Goal: Information Seeking & Learning: Learn about a topic

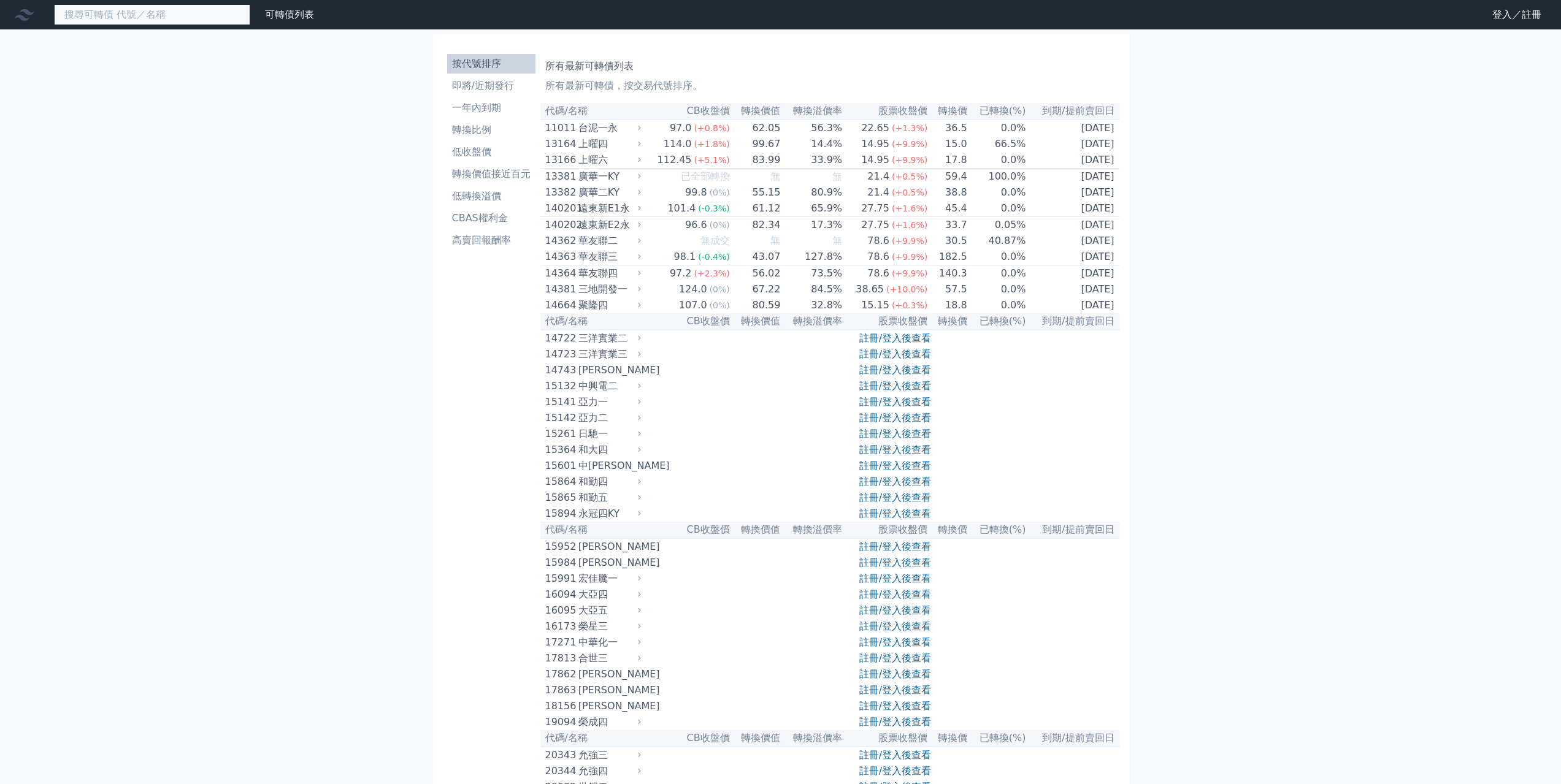
click at [216, 17] on input at bounding box center [151, 14] width 196 height 21
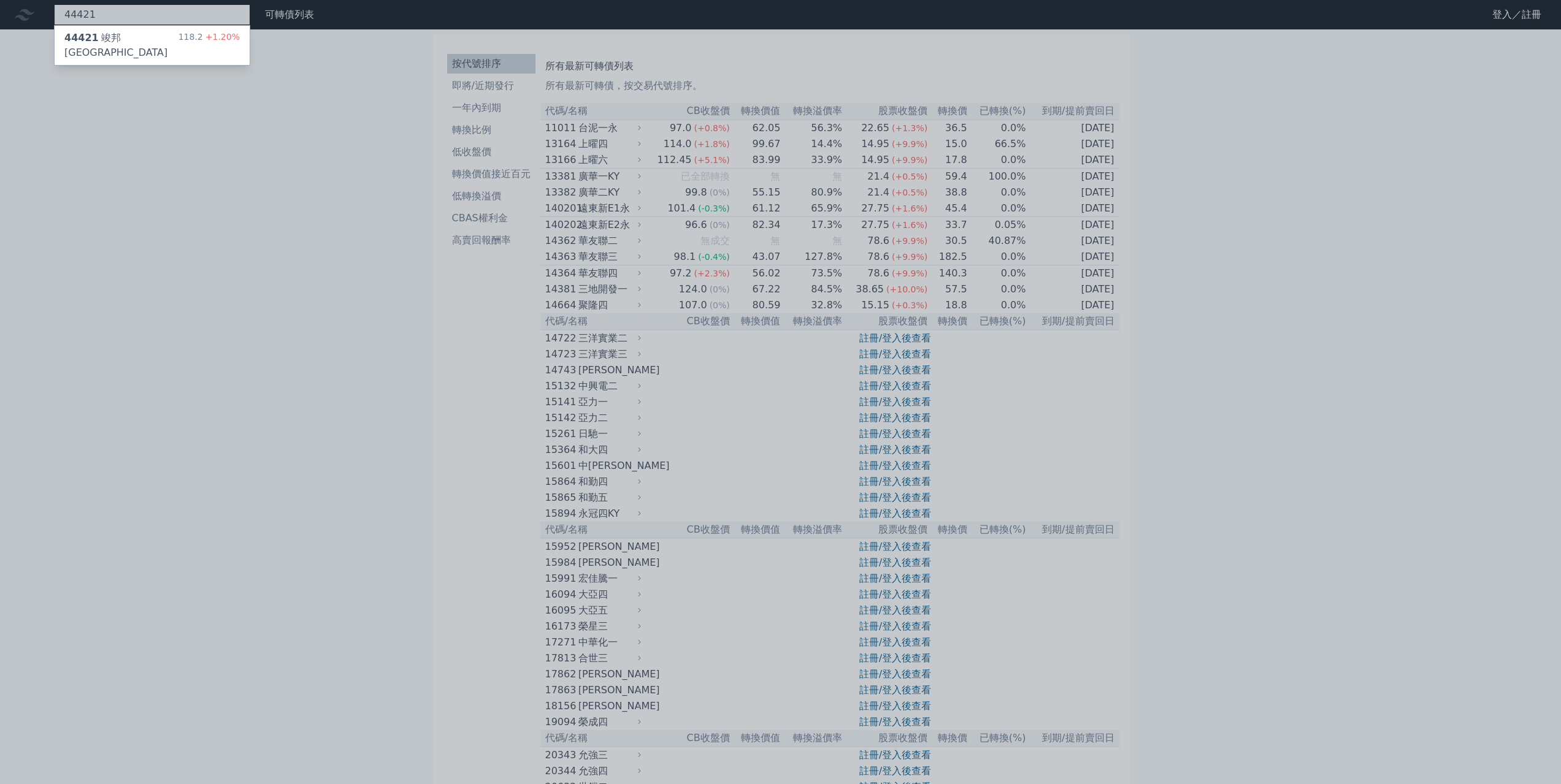
type input "44421"
click at [91, 31] on div "44421 竣邦一KY" at bounding box center [121, 46] width 114 height 30
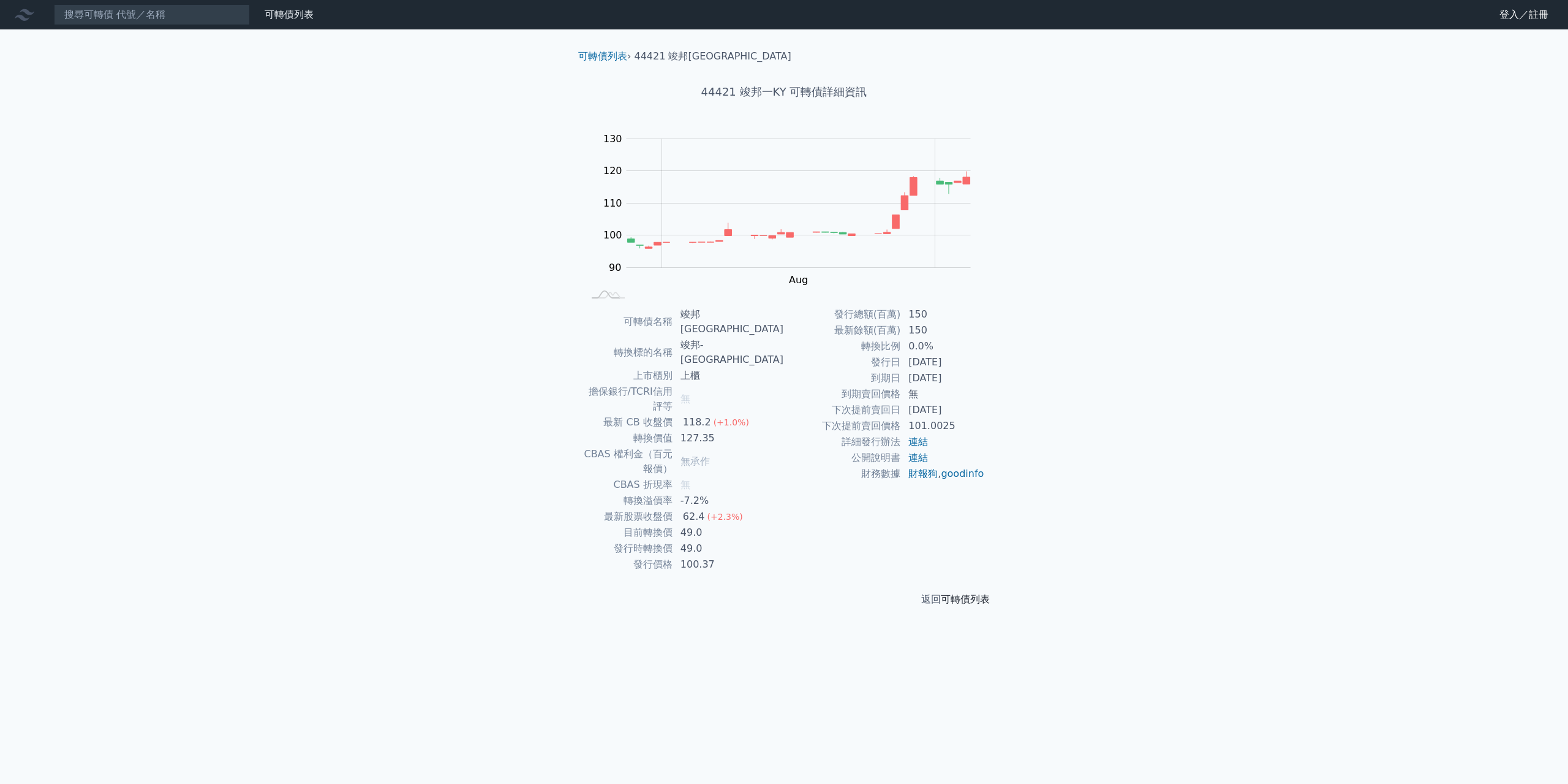
click at [983, 593] on link "可轉債列表" at bounding box center [964, 599] width 49 height 12
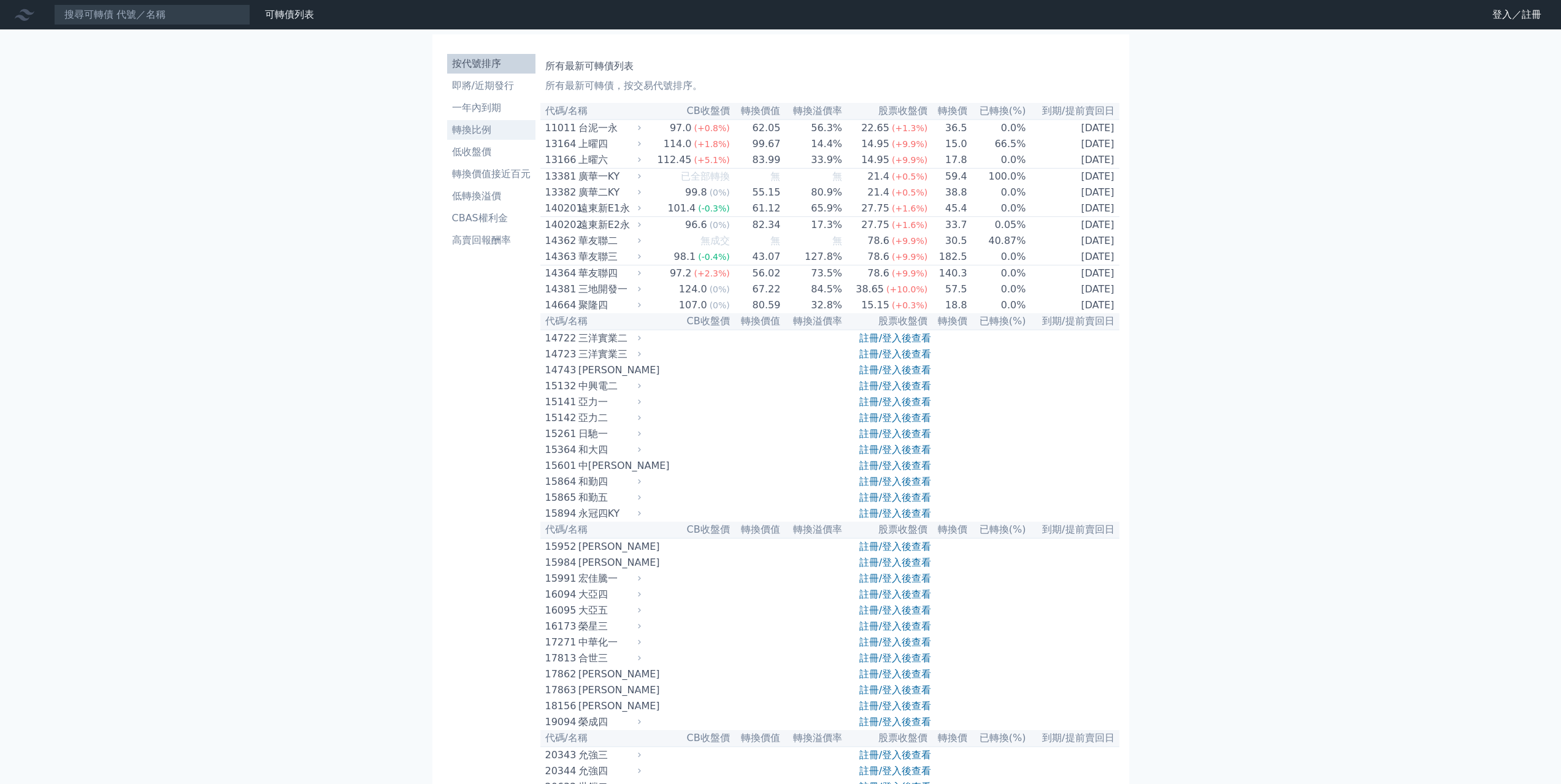
click at [490, 125] on li "轉換比例" at bounding box center [491, 129] width 89 height 15
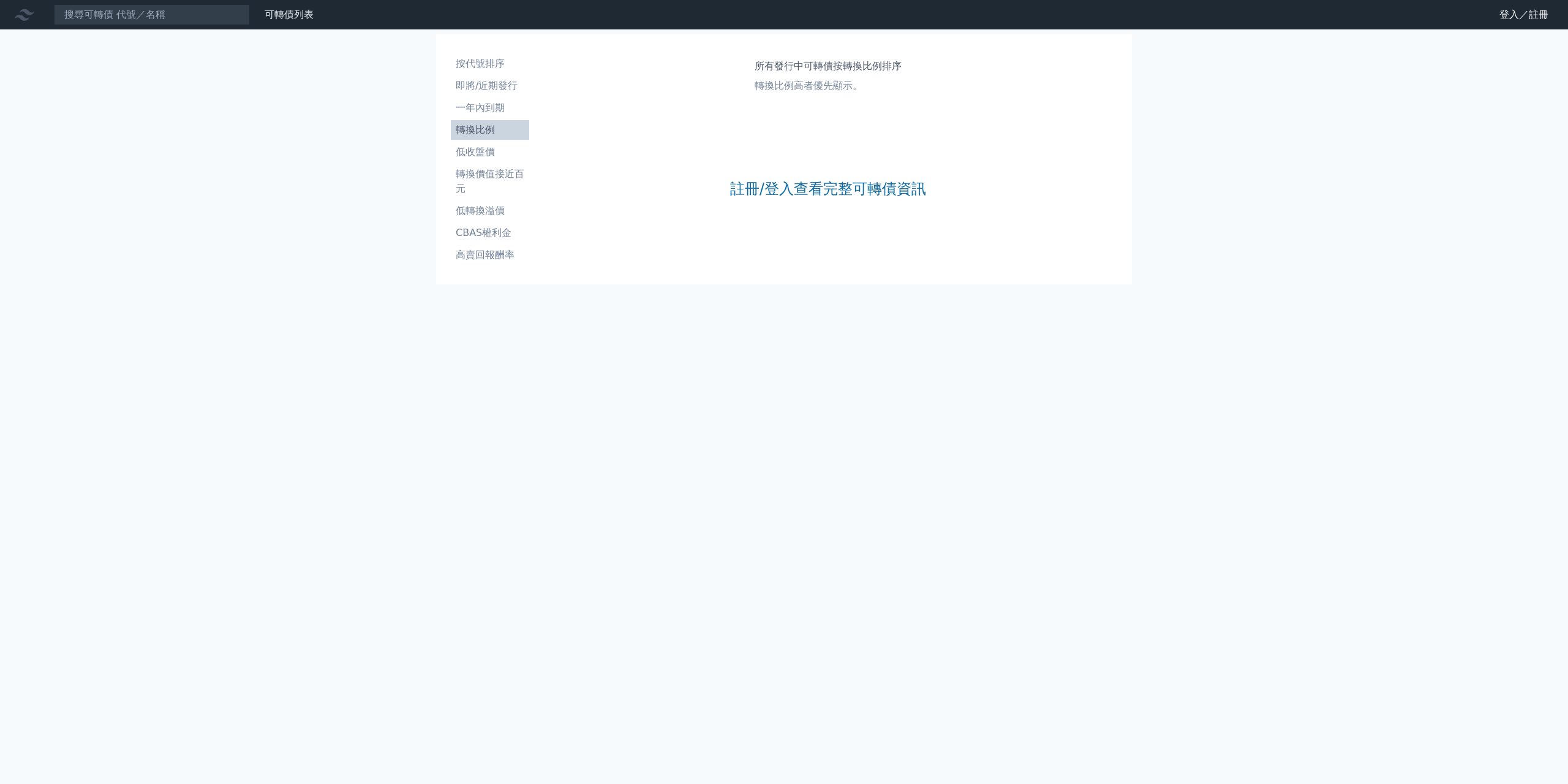
click at [825, 178] on div "註冊/登入查看完整可轉債資訊" at bounding box center [827, 188] width 196 height 162
click at [827, 186] on link "註冊/登入查看完整可轉債資訊" at bounding box center [827, 189] width 196 height 20
click at [798, 109] on link "Google 登入／註冊" at bounding box center [784, 108] width 127 height 26
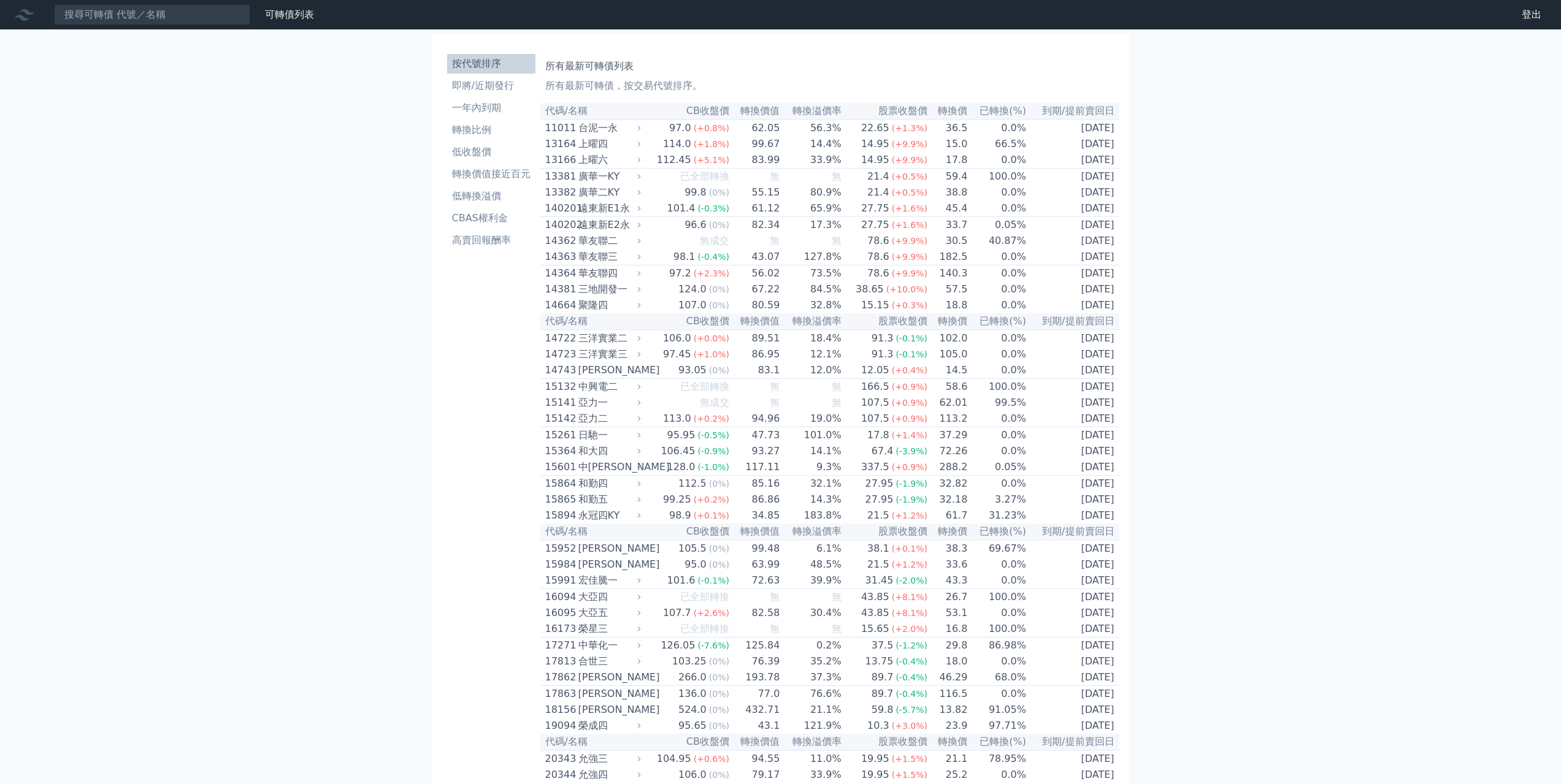
click at [776, 104] on th "轉換價值" at bounding box center [755, 111] width 51 height 17
click at [1019, 106] on th "已轉換(%)" at bounding box center [997, 111] width 59 height 17
click at [1001, 81] on p "所有最新可轉債，按交易代號排序。" at bounding box center [830, 86] width 569 height 15
click at [990, 82] on p "所有最新可轉債，按交易代號排序。" at bounding box center [830, 86] width 569 height 15
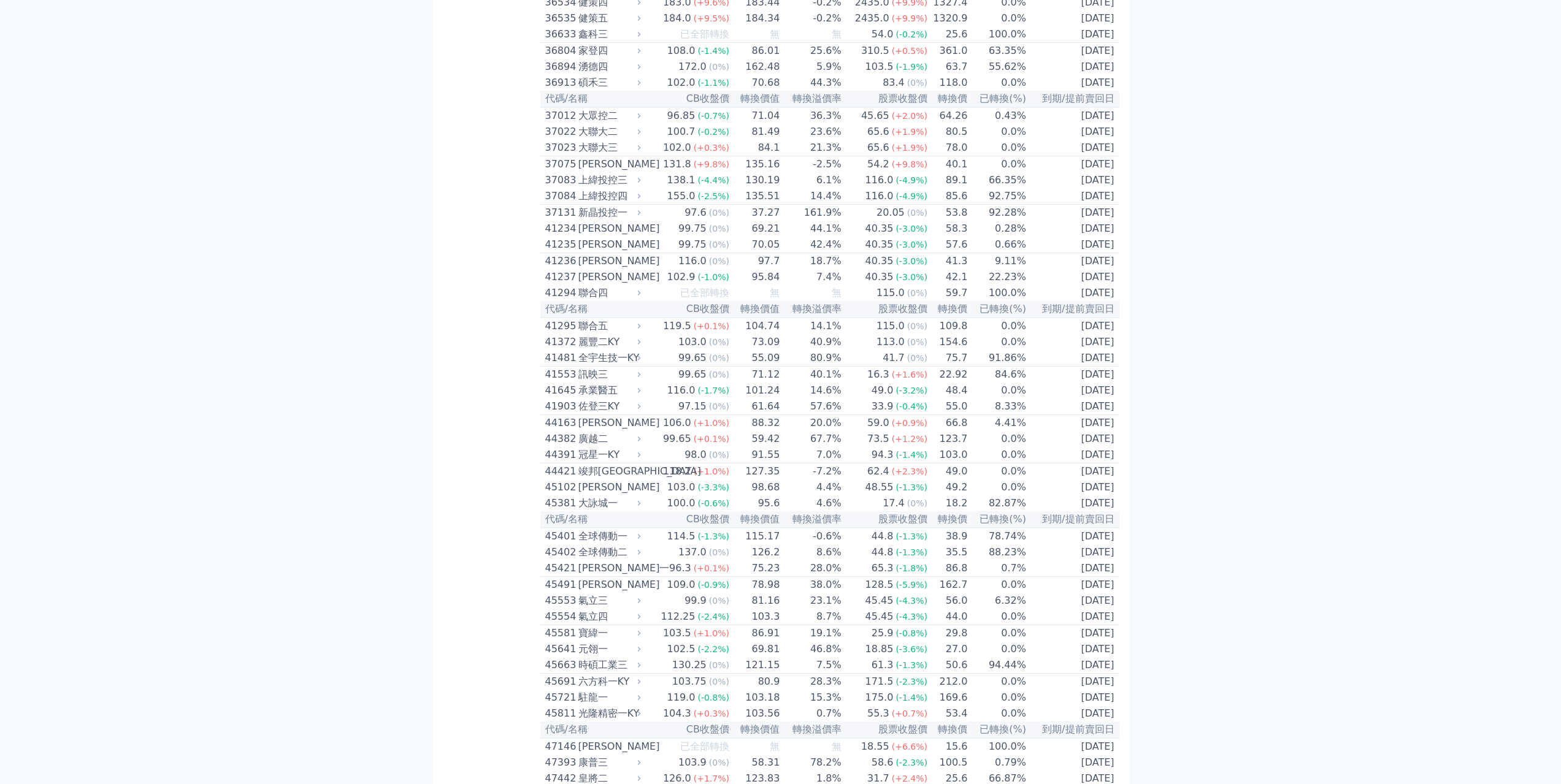
scroll to position [3188, 0]
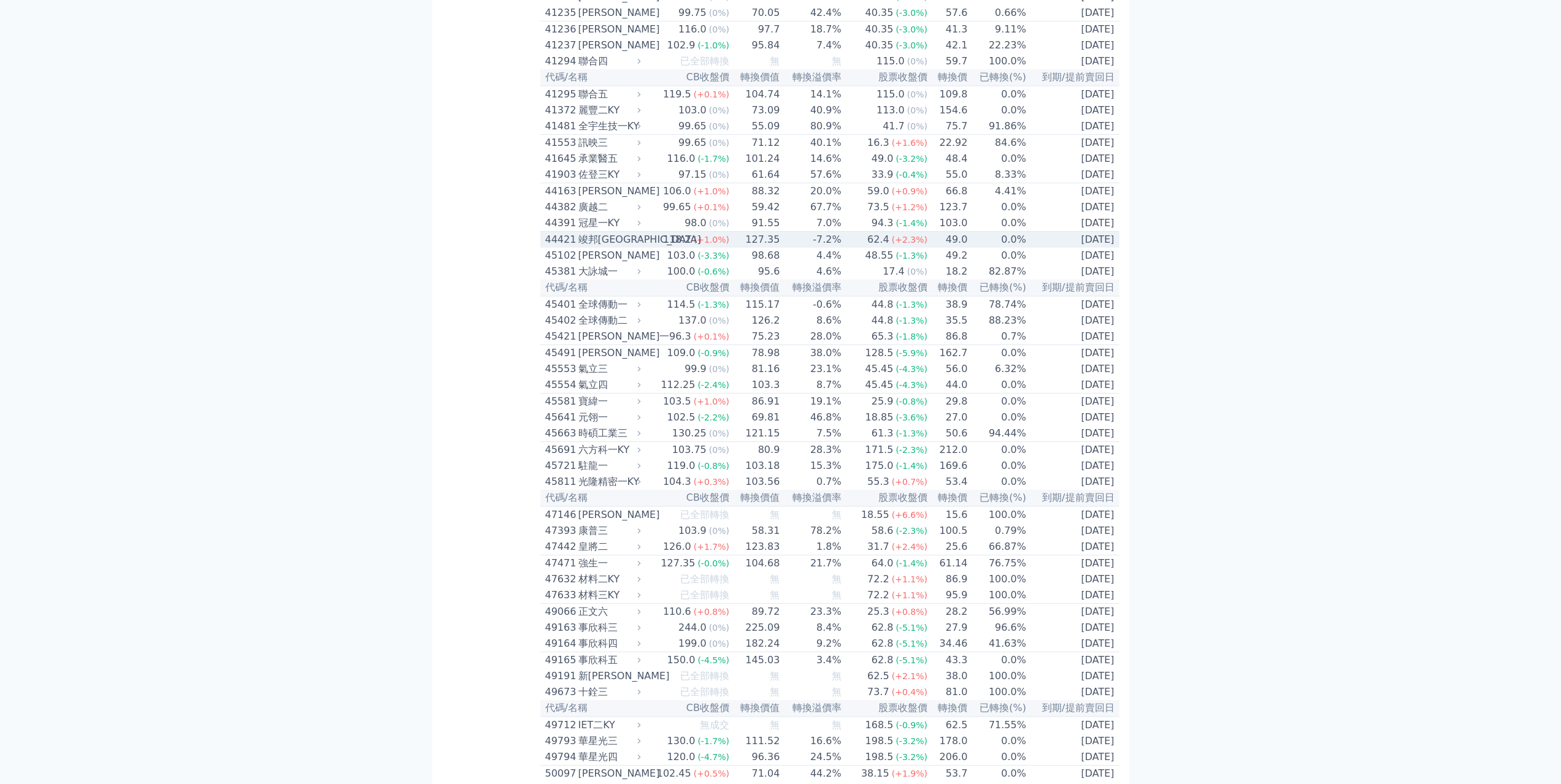
click at [625, 247] on div "竣邦[GEOGRAPHIC_DATA]" at bounding box center [608, 239] width 60 height 15
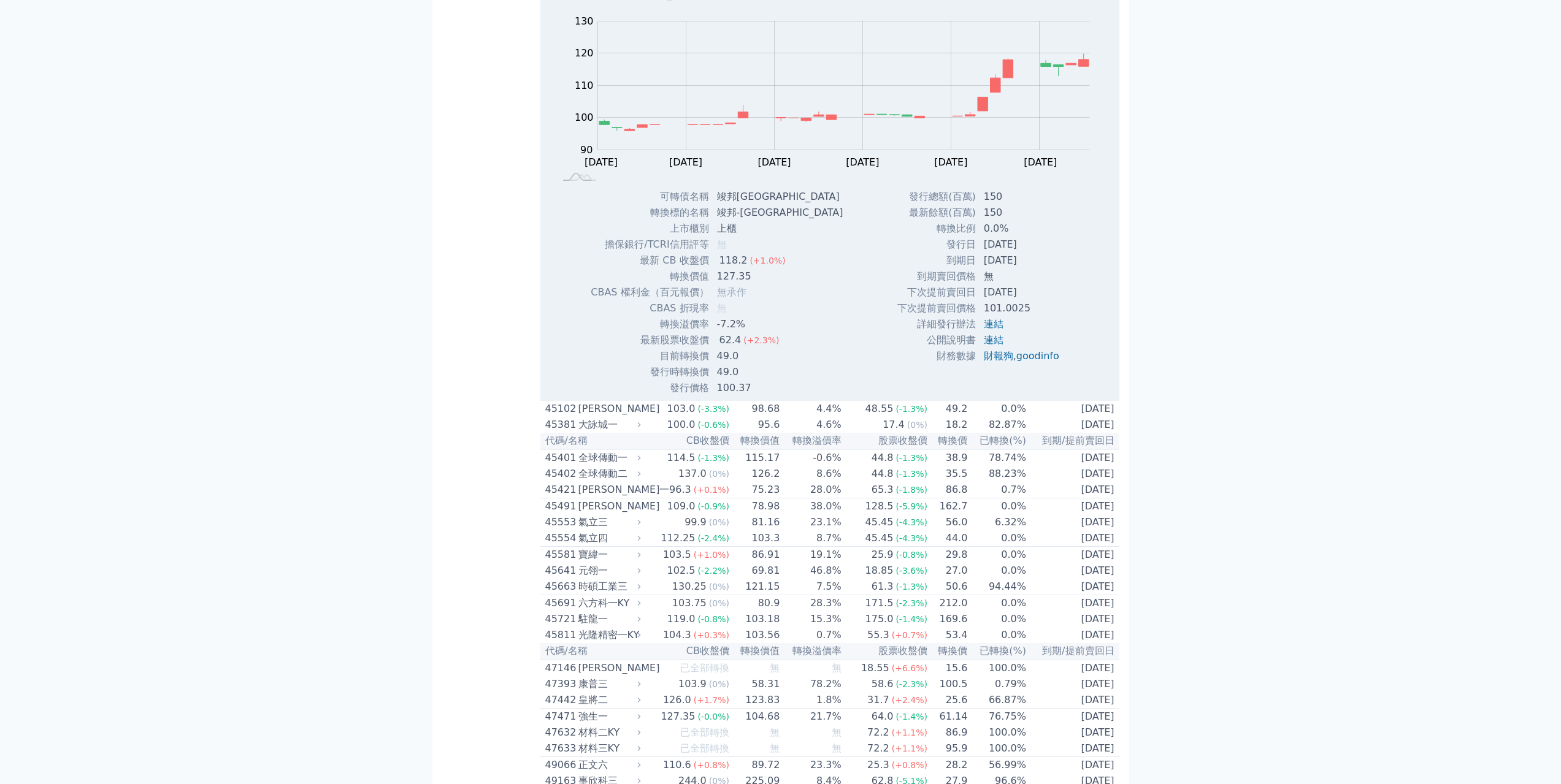
scroll to position [3371, 0]
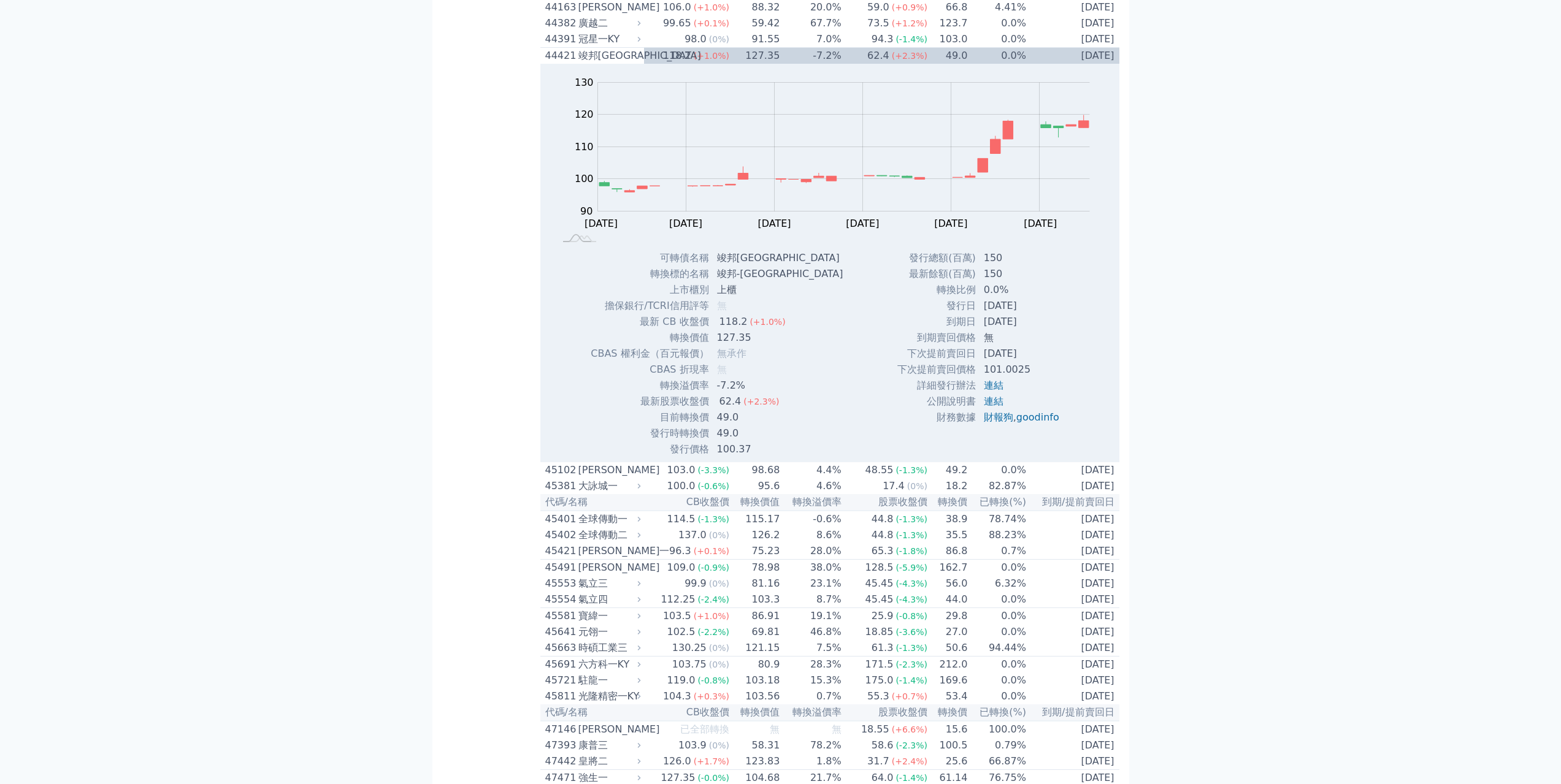
click at [1287, 337] on div "可轉債列表 財務數據 可轉債列表 財務數據 登出 登出 按代號排序 即將/近期發行 一年內到期 轉換比例 低收盤價 轉換價值接近百元 低轉換溢價" at bounding box center [780, 424] width 1561 height 7589
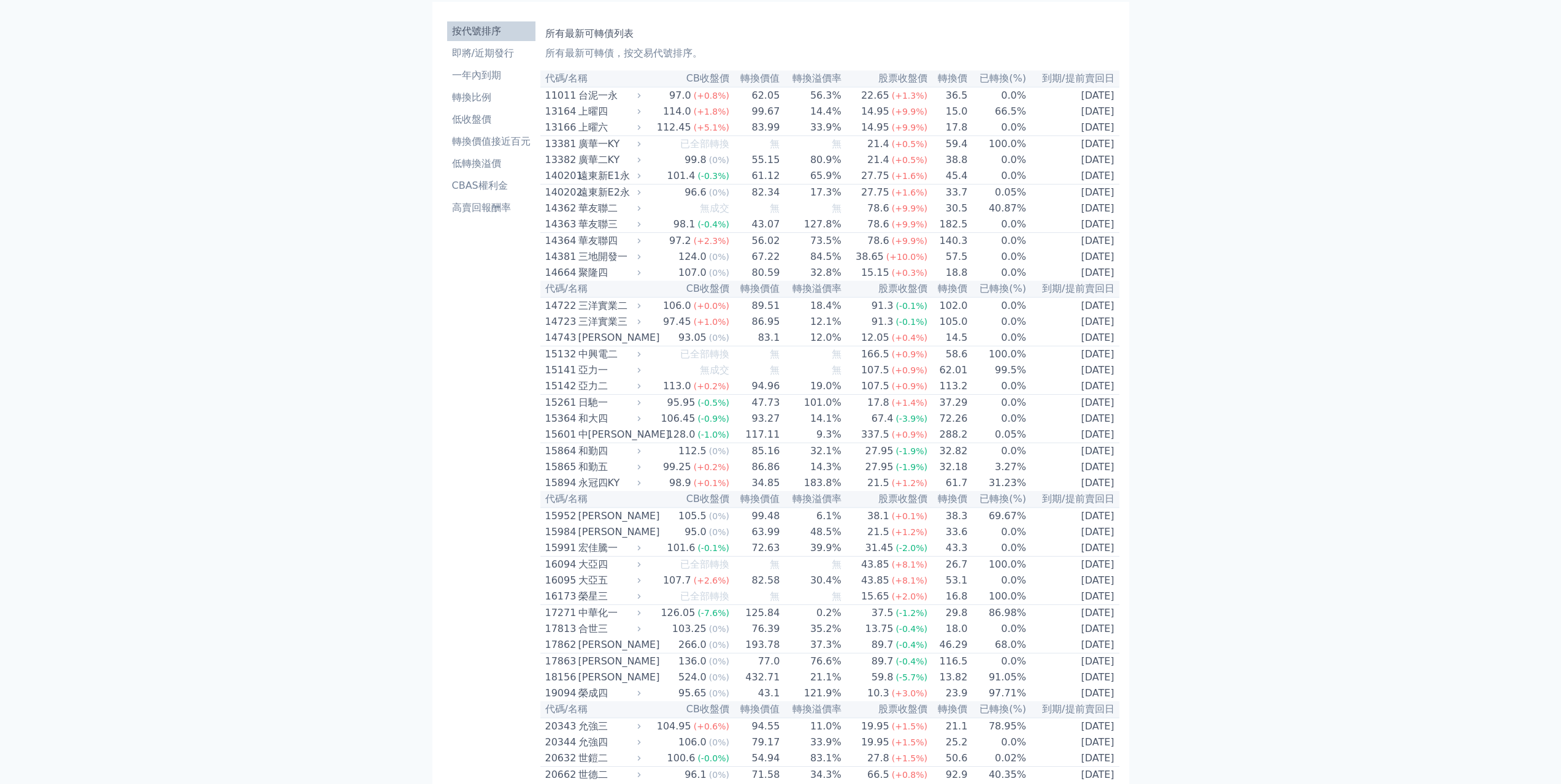
scroll to position [0, 0]
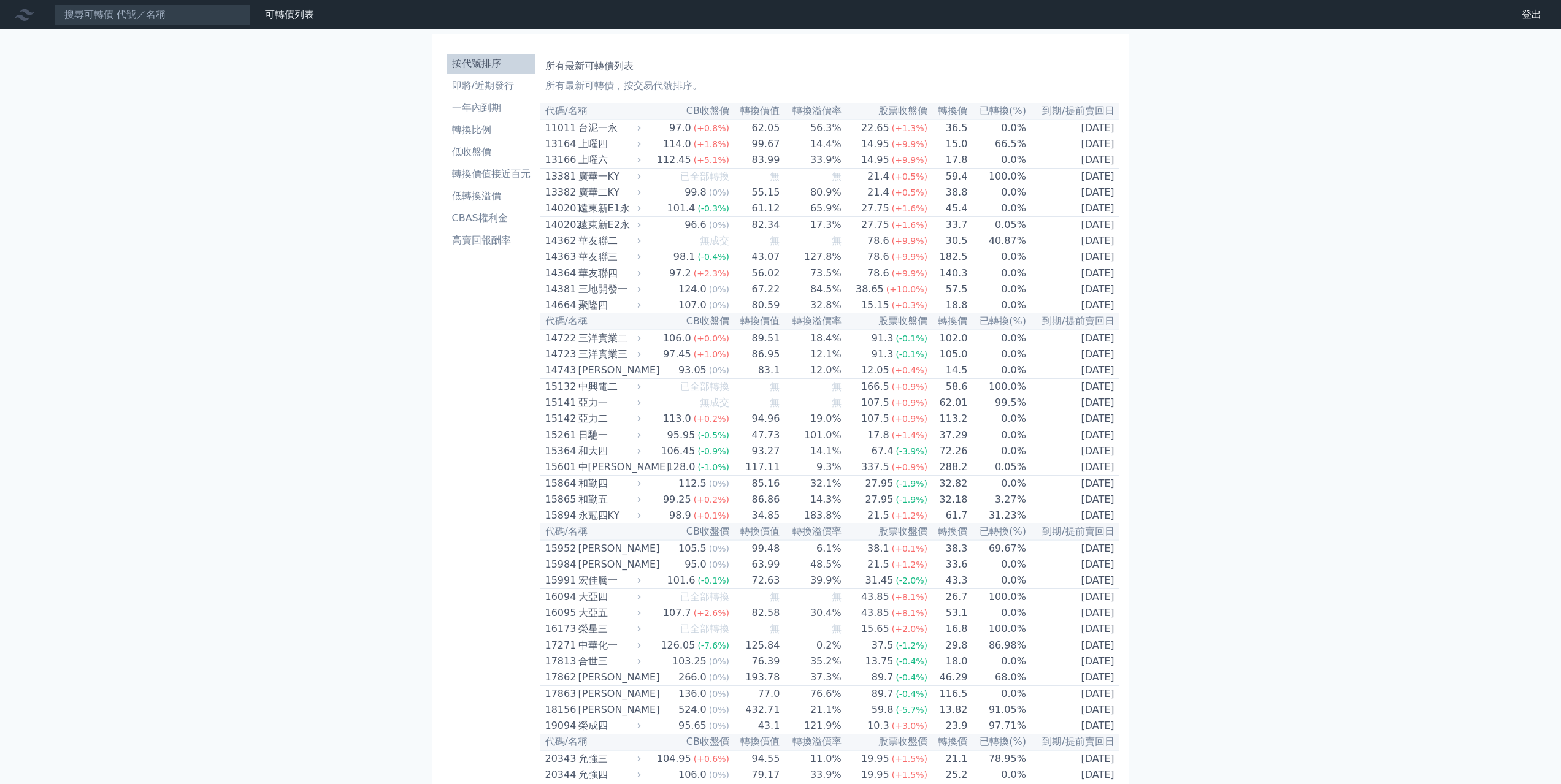
click at [511, 84] on li "即將/近期發行" at bounding box center [491, 86] width 89 height 15
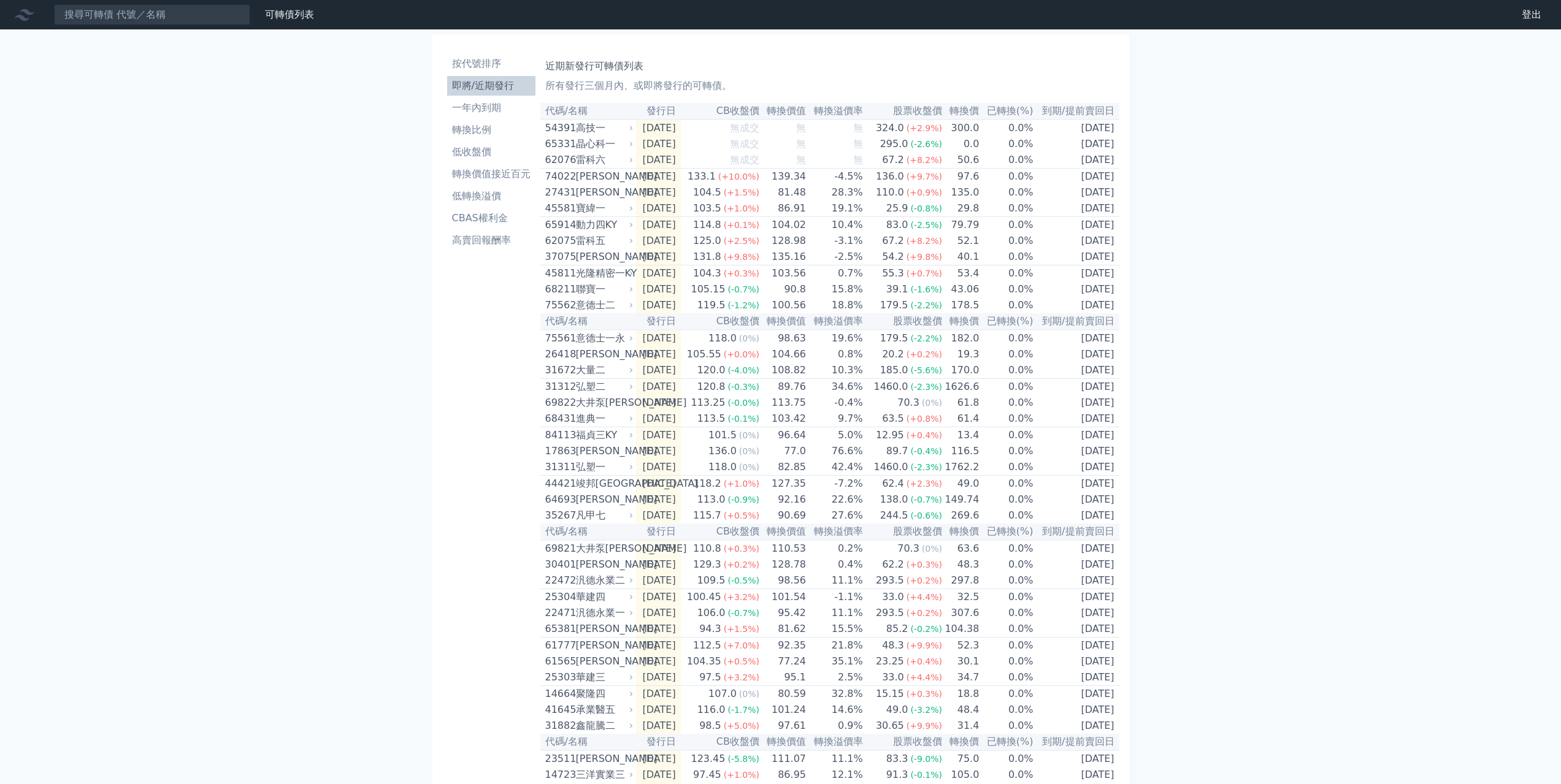
click at [799, 80] on p "所有發行三個月內、或即將發行的可轉債。" at bounding box center [830, 86] width 569 height 15
click at [806, 83] on p "所有發行三個月內、或即將發行的可轉債。" at bounding box center [830, 86] width 569 height 15
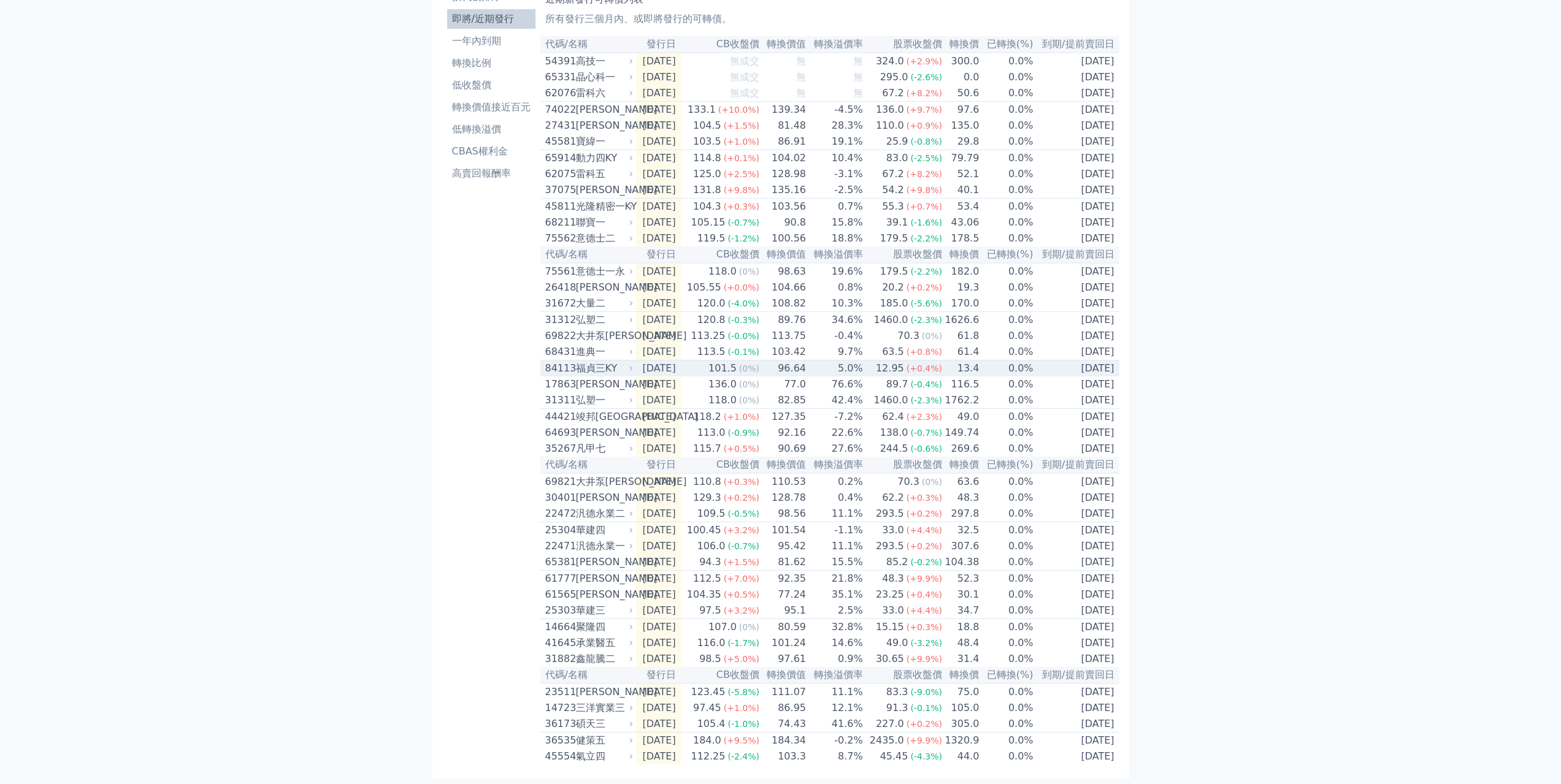
scroll to position [122, 0]
click at [1226, 383] on div "可轉債列表 財務數據 可轉債列表 財務數據 登出 登出 按代號排序 即將/近期發行 一年內到期 轉換比例 低收盤價 轉換價值接近百元 低轉換溢價" at bounding box center [780, 358] width 1561 height 851
click at [1246, 357] on div "可轉債列表 財務數據 可轉債列表 財務數據 登出 登出 按代號排序 即將/近期發行 一年內到期 轉換比例 低收盤價 轉換價值接近百元 低轉換溢價" at bounding box center [780, 358] width 1561 height 851
drag, startPoint x: 1335, startPoint y: 156, endPoint x: 1295, endPoint y: 179, distance: 46.1
click at [1296, 178] on div "可轉債列表 財務數據 可轉債列表 財務數據 登出 登出 按代號排序 即將/近期發行 一年內到期 轉換比例 低收盤價 轉換價值接近百元 低轉換溢價" at bounding box center [780, 358] width 1561 height 851
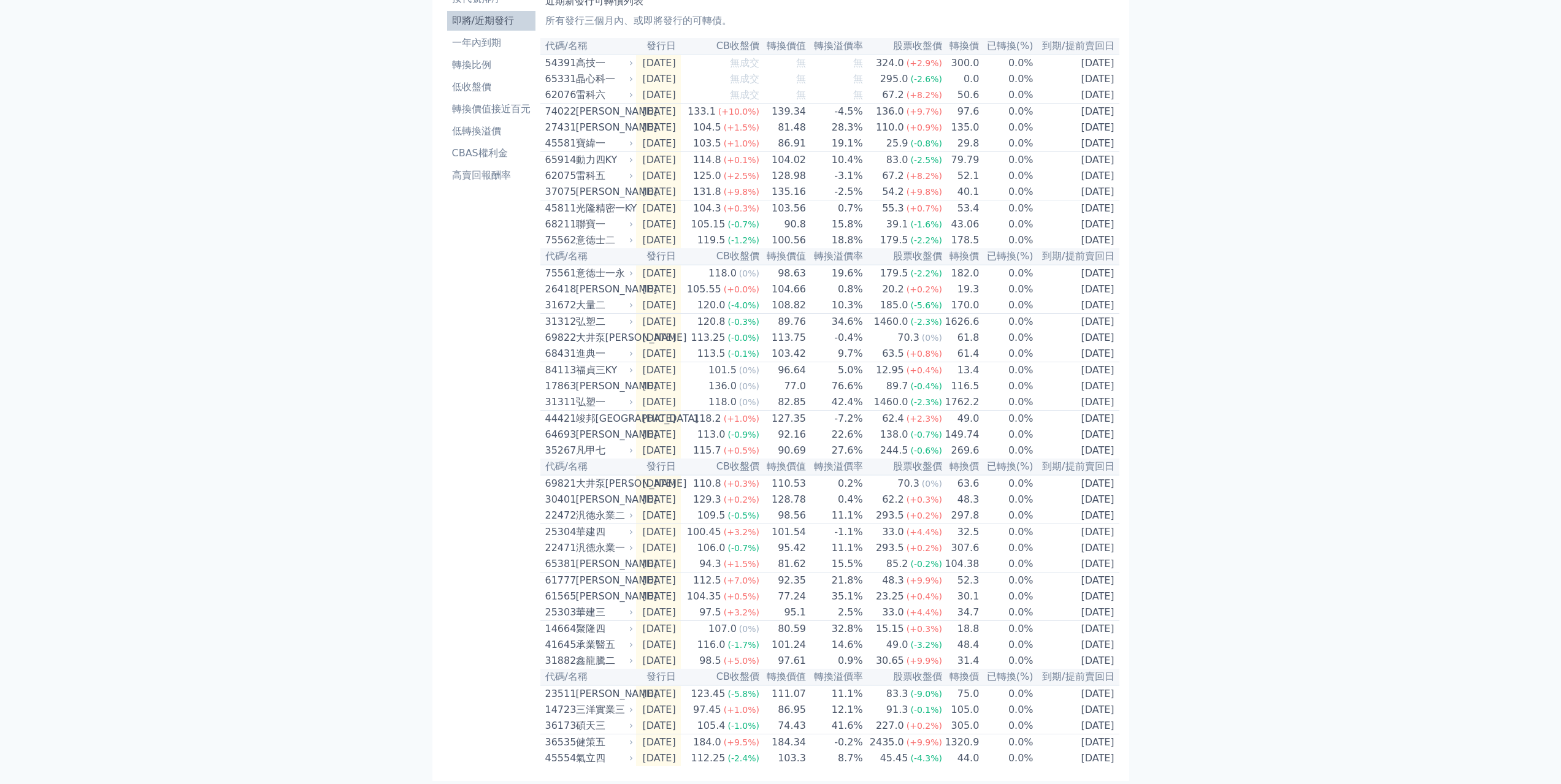
scroll to position [0, 0]
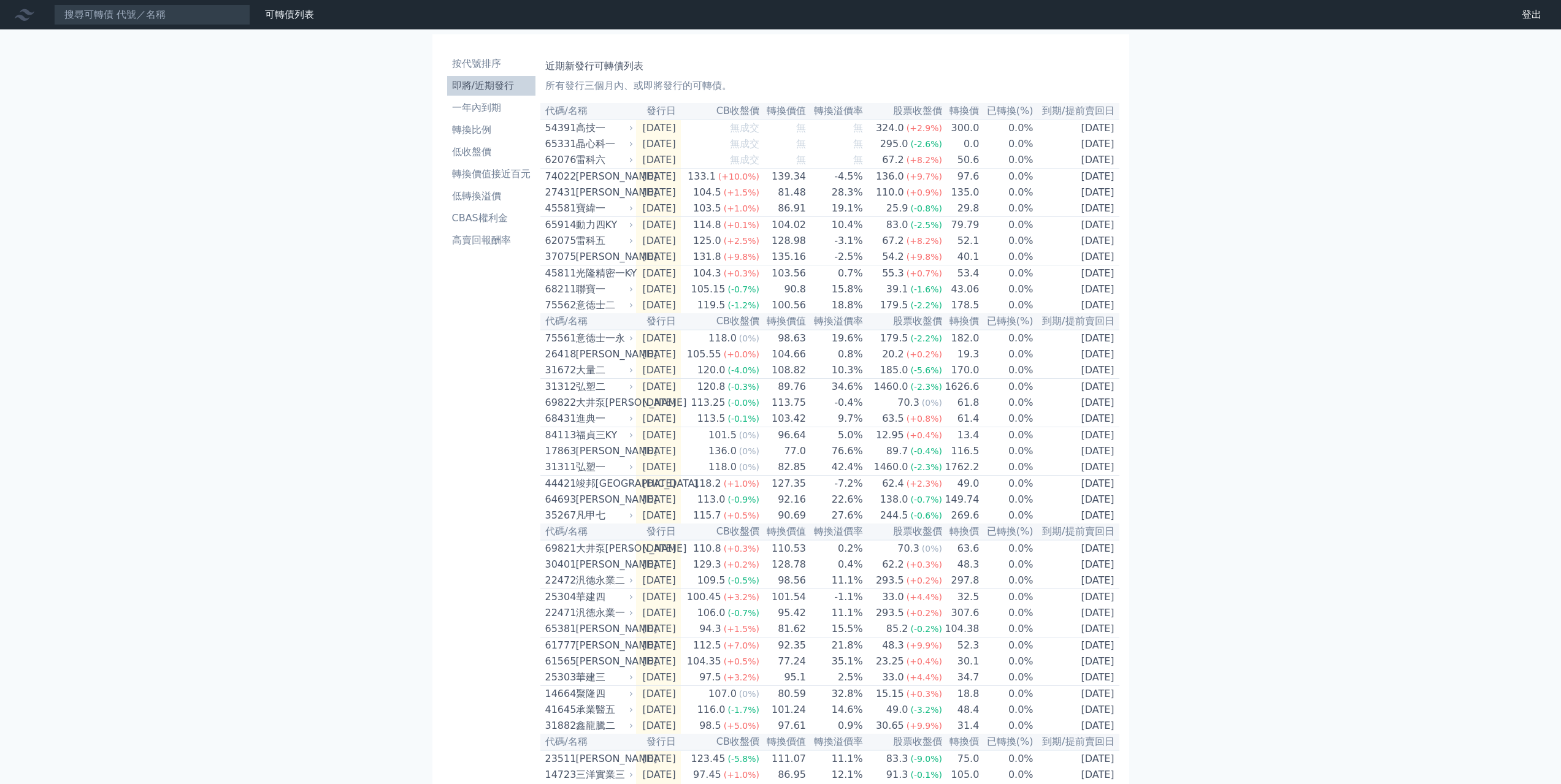
click at [1277, 102] on div "可轉債列表 財務數據 可轉債列表 財務數據 登出 登出 按代號排序 即將/近期發行 一年內到期 轉換比例 低收盤價 轉換價值接近百元 低轉換溢價" at bounding box center [780, 425] width 1561 height 851
